Goal: Check status: Check status

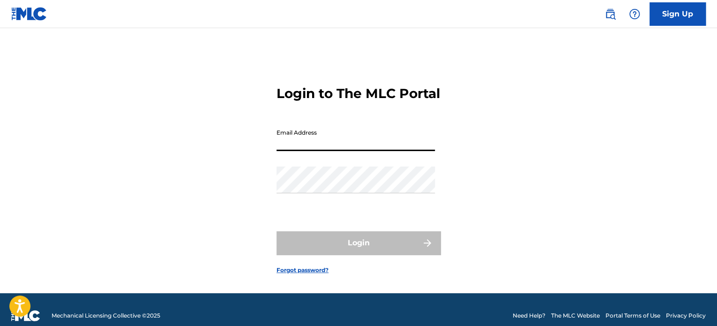
type input "[EMAIL_ADDRESS][DOMAIN_NAME]"
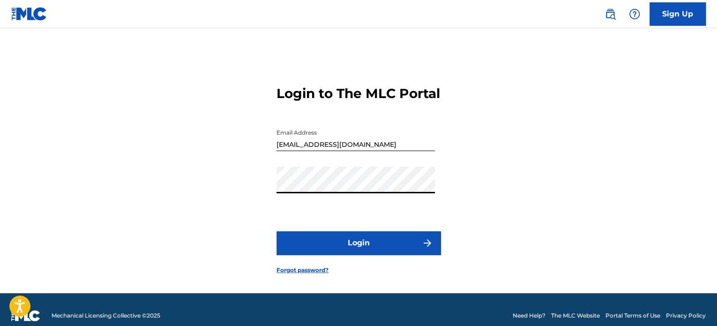
click at [347, 252] on button "Login" at bounding box center [358, 242] width 164 height 23
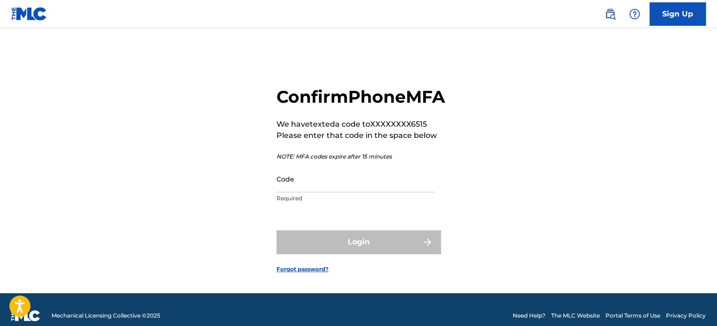
click at [349, 192] on input "Code" at bounding box center [355, 178] width 158 height 27
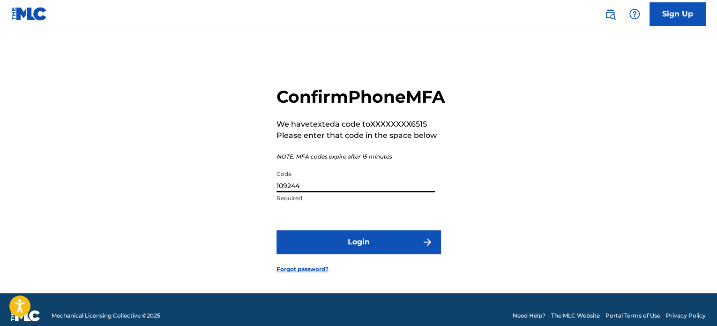
type input "109244"
click at [276, 230] on button "Login" at bounding box center [358, 241] width 164 height 23
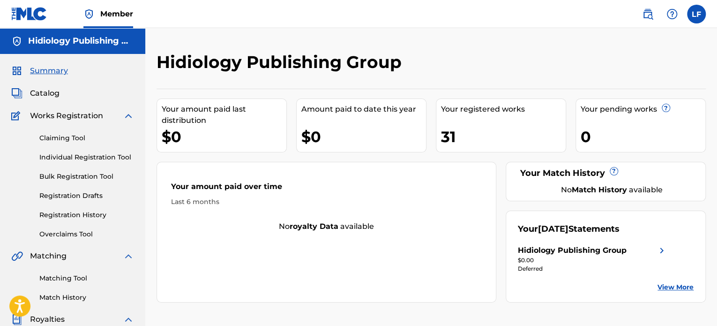
click at [69, 213] on link "Registration History" at bounding box center [86, 215] width 95 height 10
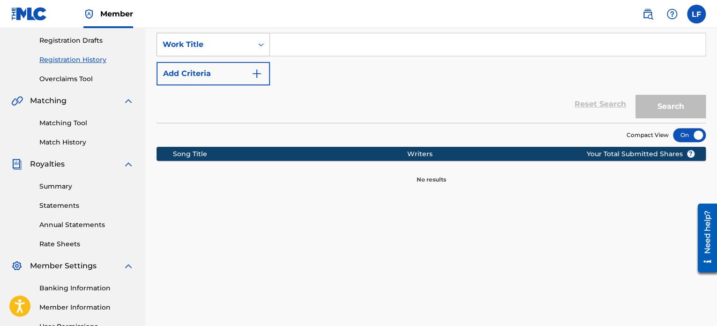
scroll to position [94, 0]
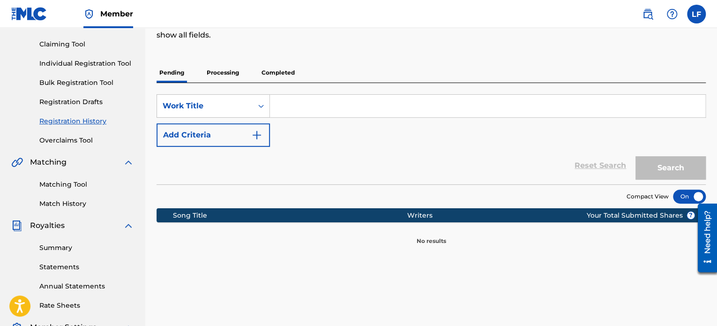
click at [218, 73] on p "Processing" at bounding box center [223, 73] width 38 height 20
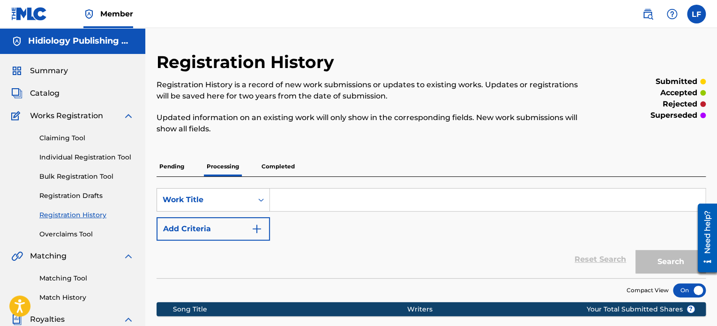
click at [282, 162] on p "Completed" at bounding box center [278, 166] width 39 height 20
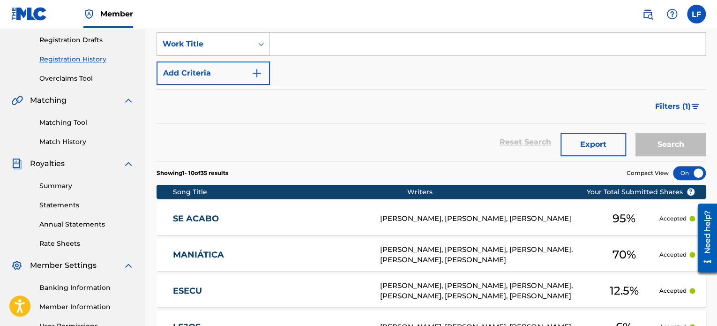
scroll to position [94, 0]
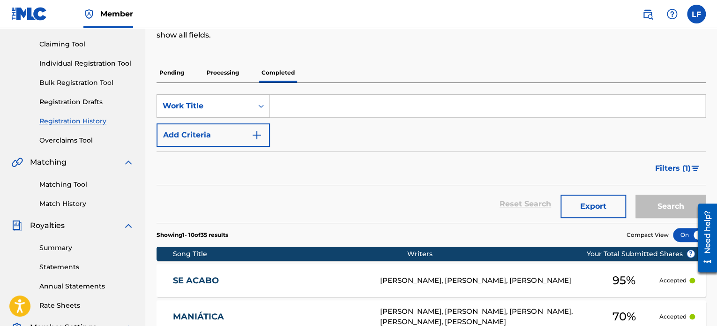
click at [694, 15] on label at bounding box center [696, 14] width 19 height 19
click at [696, 14] on input "LF [PERSON_NAME] [EMAIL_ADDRESS][DOMAIN_NAME] Notification Preferences Profile …" at bounding box center [696, 14] width 0 height 0
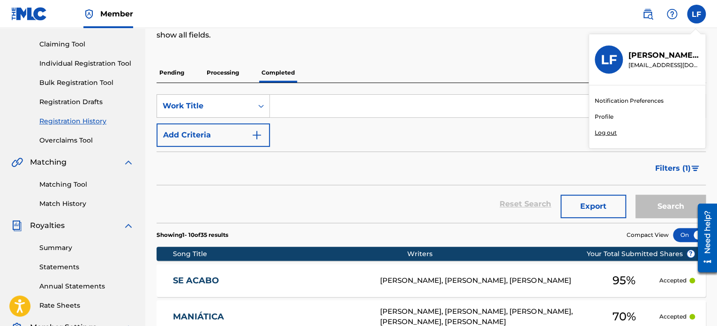
click at [605, 131] on p "Log out" at bounding box center [605, 132] width 22 height 8
click at [696, 14] on input "LF [PERSON_NAME] [EMAIL_ADDRESS][DOMAIN_NAME] Notification Preferences Profile …" at bounding box center [696, 14] width 0 height 0
